Goal: Task Accomplishment & Management: Manage account settings

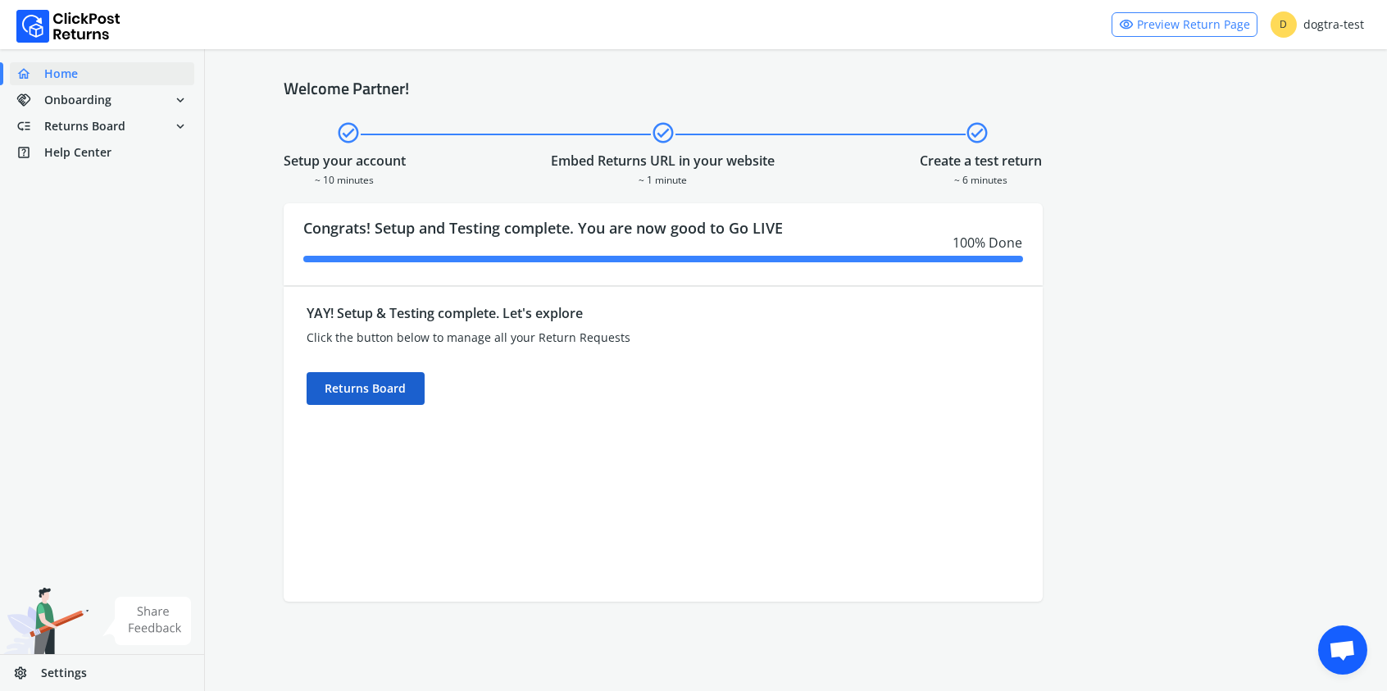
click at [379, 392] on div "Returns Board" at bounding box center [366, 388] width 118 height 33
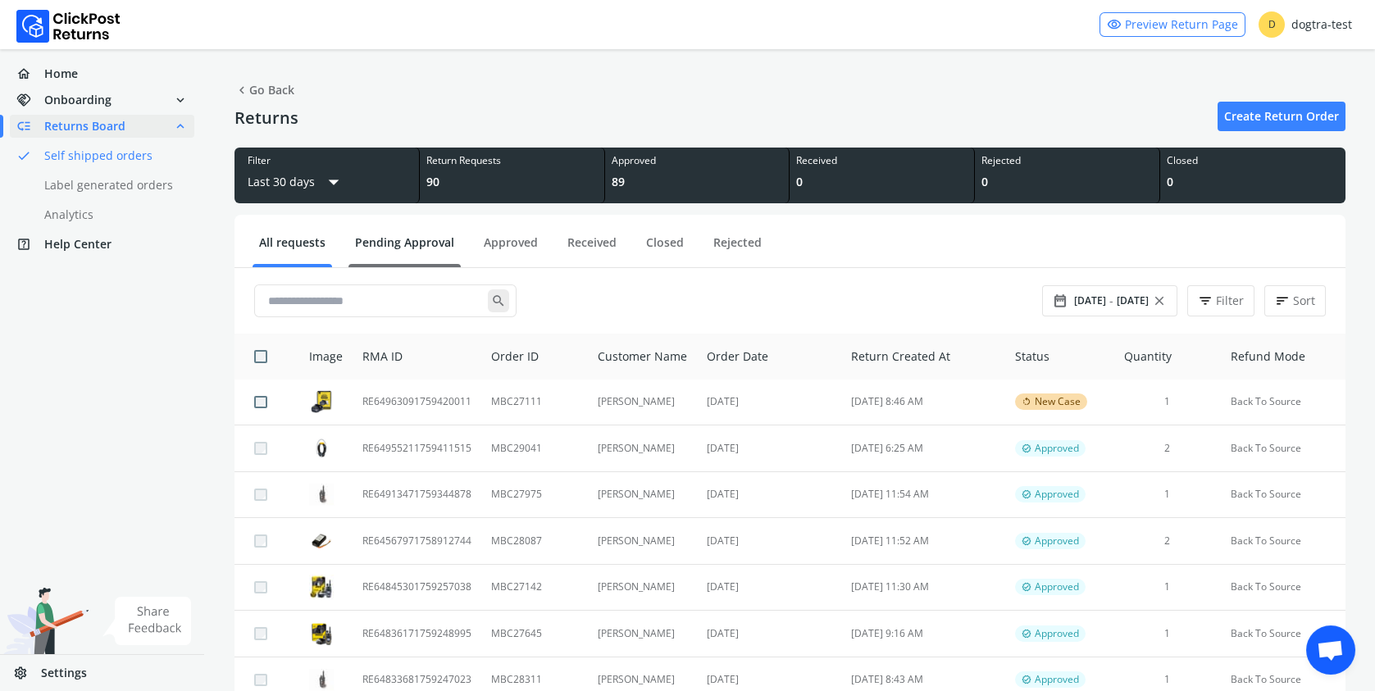
click at [408, 248] on link "Pending Approval" at bounding box center [405, 249] width 112 height 29
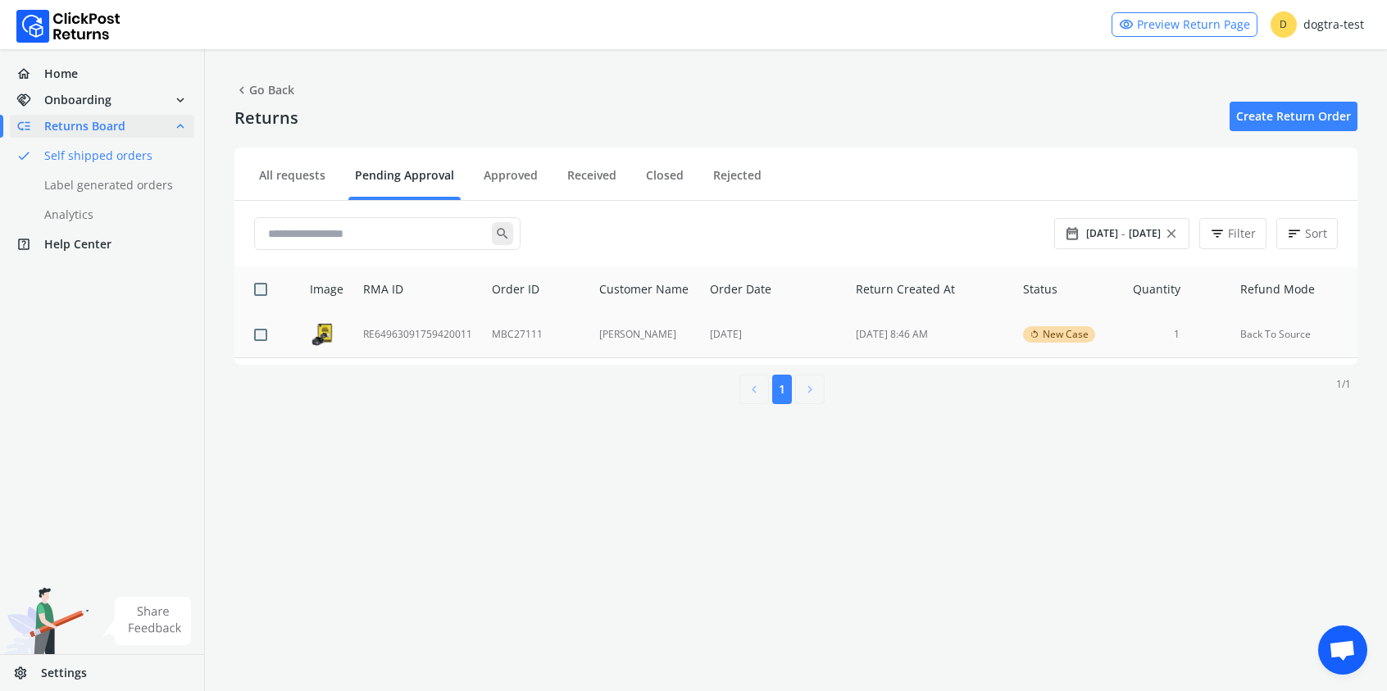
click at [394, 333] on td "RE64963091759420011" at bounding box center [417, 335] width 129 height 46
